Goal: Information Seeking & Learning: Learn about a topic

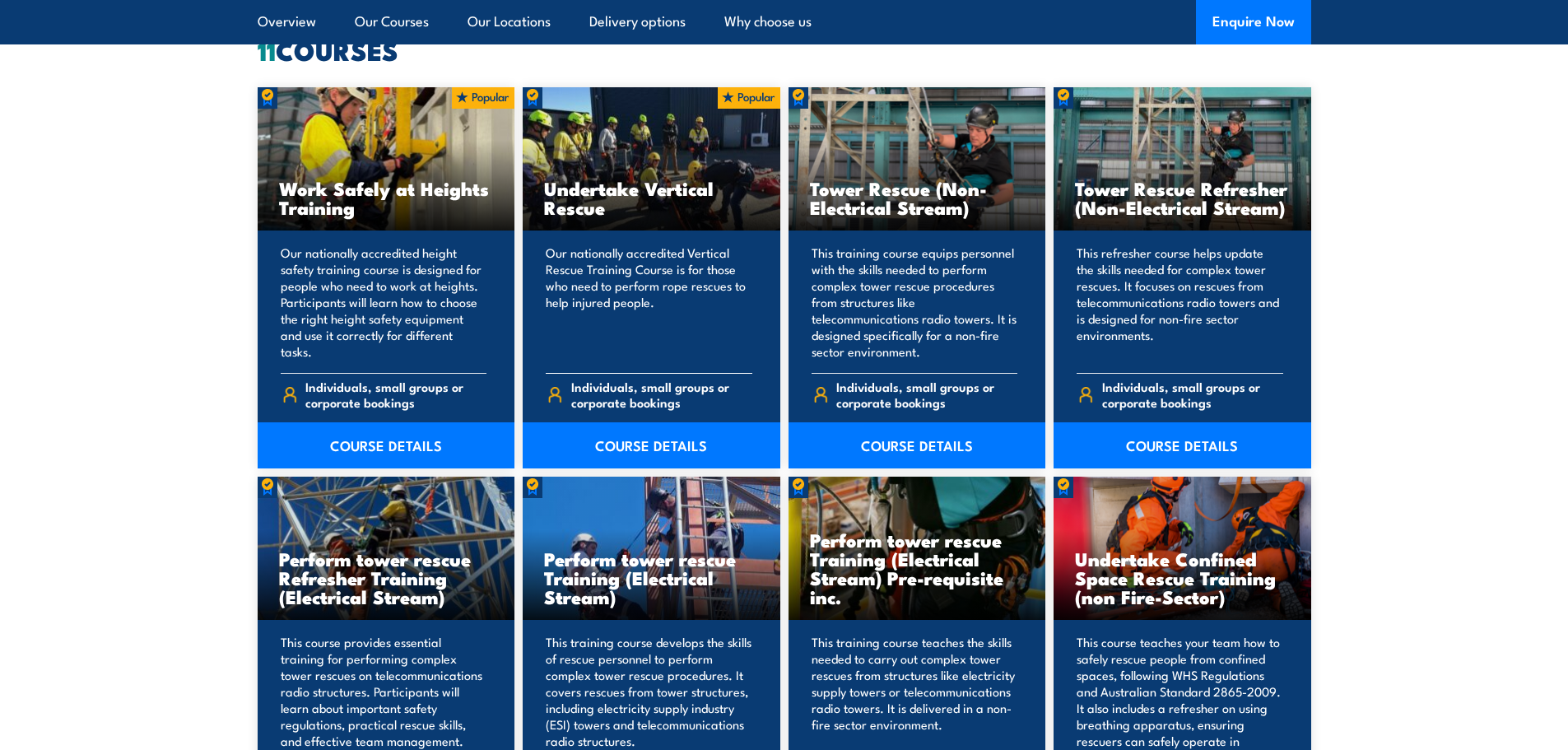
scroll to position [1318, 0]
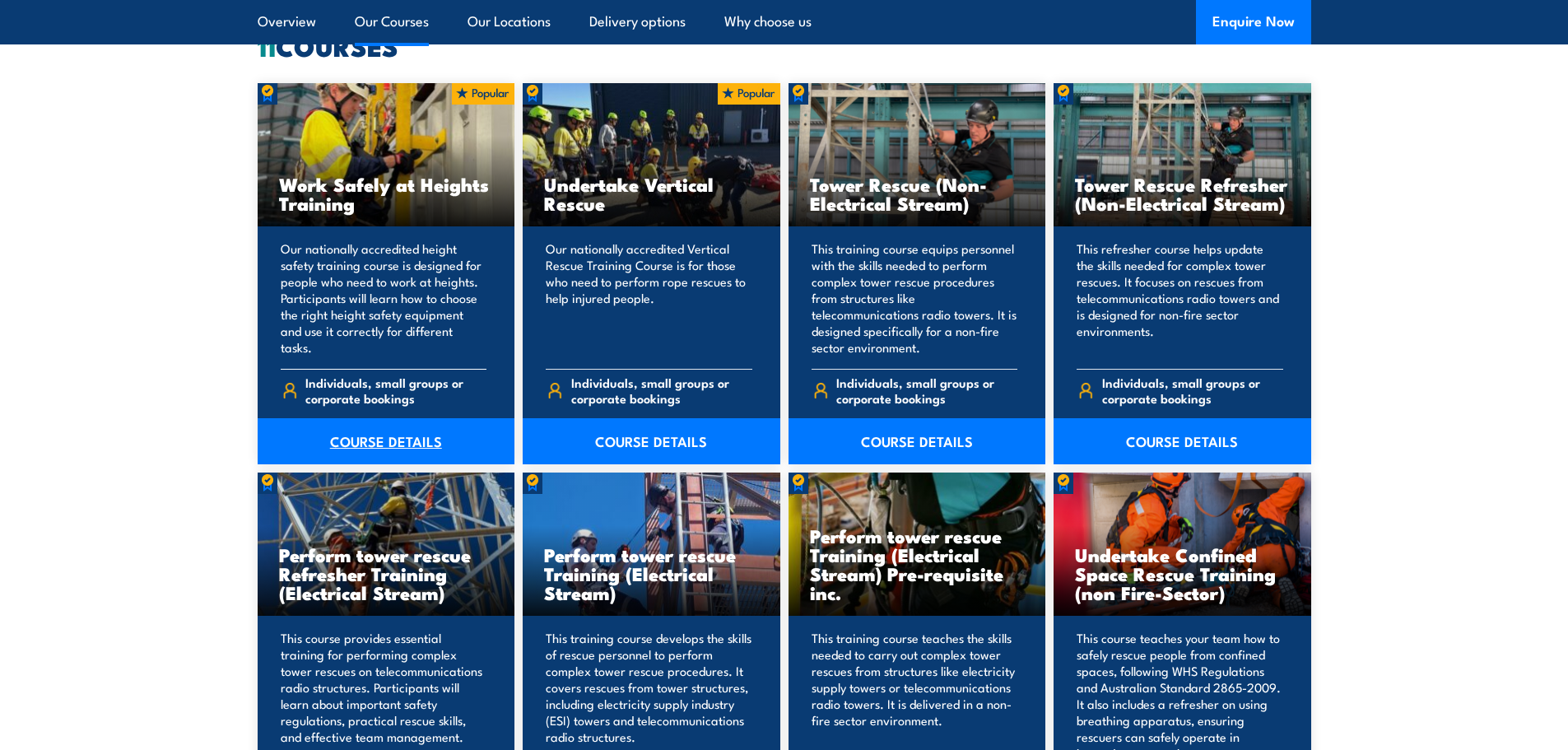
click at [420, 424] on link "COURSE DETAILS" at bounding box center [387, 441] width 258 height 46
click at [682, 433] on link "COURSE DETAILS" at bounding box center [651, 441] width 258 height 46
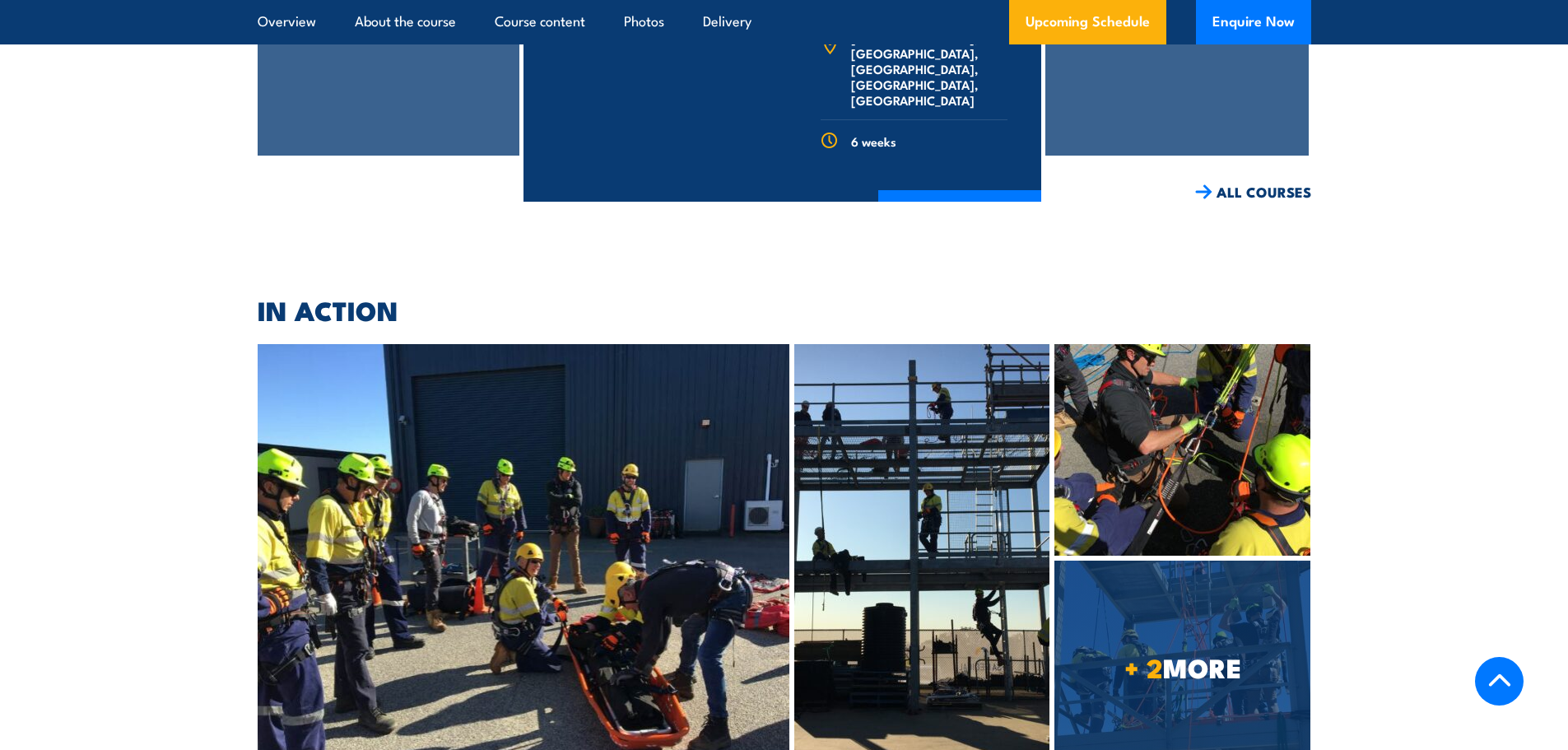
scroll to position [4251, 0]
